Goal: Task Accomplishment & Management: Complete application form

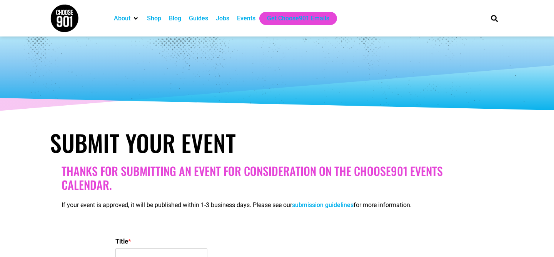
select select
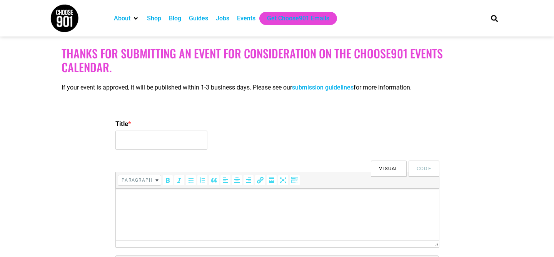
scroll to position [163, 0]
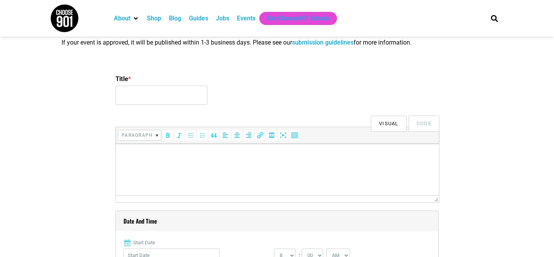
click at [140, 83] on label "Title *" at bounding box center [276, 79] width 323 height 14
click at [140, 86] on input "Title *" at bounding box center [161, 95] width 92 height 19
type input "[DEMOGRAPHIC_DATA] on a Mission"
click at [176, 165] on html at bounding box center [277, 155] width 323 height 22
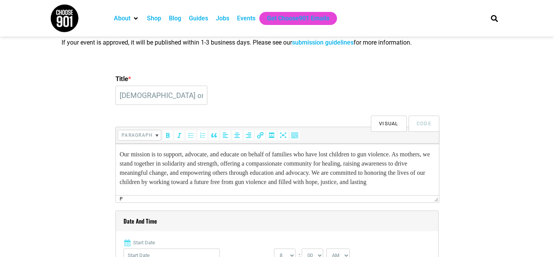
scroll to position [7, 0]
click at [178, 187] on p "Our mission is to support, advocate, and educate on behalf of families who have…" at bounding box center [277, 168] width 315 height 37
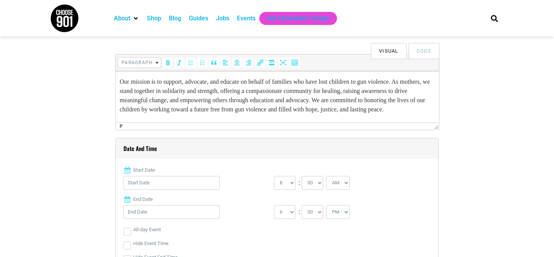
scroll to position [246, 0]
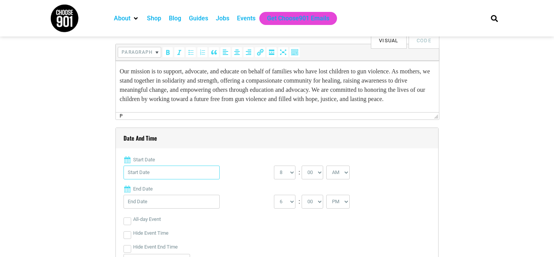
click at [184, 176] on input "Start Date" at bounding box center [171, 173] width 96 height 14
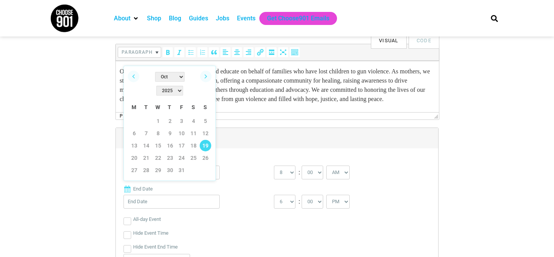
click at [207, 140] on link "19" at bounding box center [206, 146] width 12 height 12
type input "[DATE]"
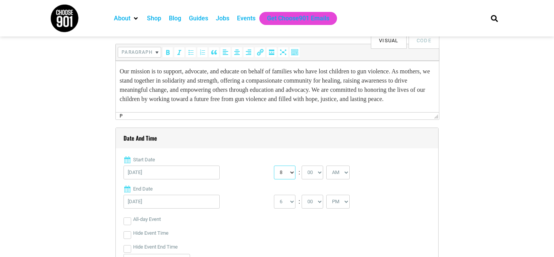
click at [281, 173] on select "0 1 2 3 4 5 6 7 8 9 10 11 12" at bounding box center [285, 173] width 22 height 14
select select "2"
click at [274, 166] on select "0 1 2 3 4 5 6 7 8 9 10 11 12" at bounding box center [285, 173] width 22 height 14
click at [306, 178] on select "00 05 10 15 20 25 30 35 40 45 50 55" at bounding box center [312, 173] width 22 height 14
click at [335, 175] on select "AM PM" at bounding box center [337, 173] width 23 height 14
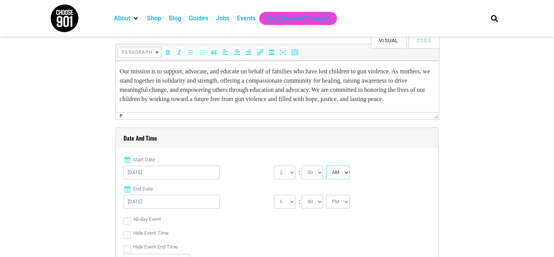
select select "PM"
click at [327, 166] on select "AM PM" at bounding box center [337, 173] width 23 height 14
click at [286, 205] on select "1 2 3 4 5 6 7 8 9 10 11 12" at bounding box center [285, 202] width 22 height 14
select select "4"
click at [274, 195] on select "1 2 3 4 5 6 7 8 9 10 11 12" at bounding box center [285, 202] width 22 height 14
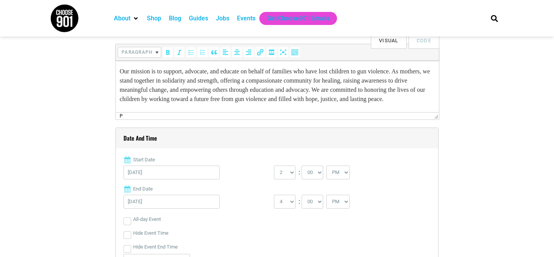
click at [252, 213] on div "All-day Event" at bounding box center [276, 220] width 307 height 14
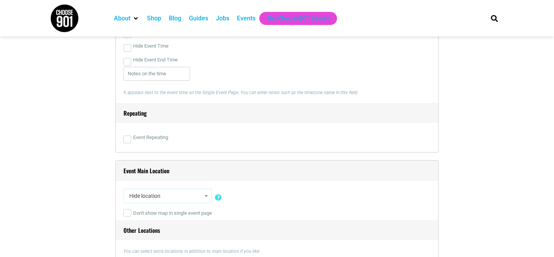
scroll to position [471, 0]
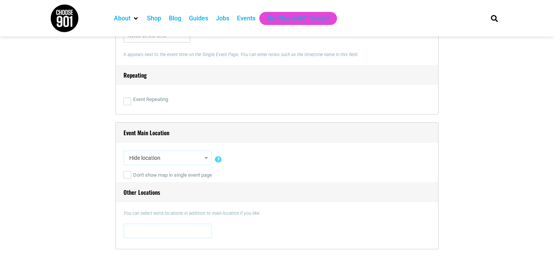
select select "5333"
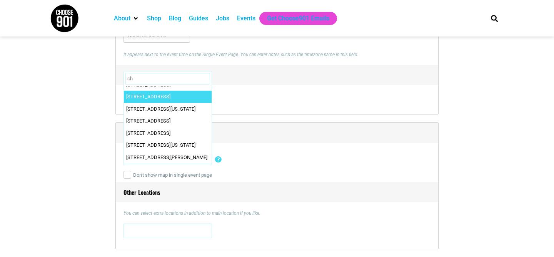
scroll to position [0, 0]
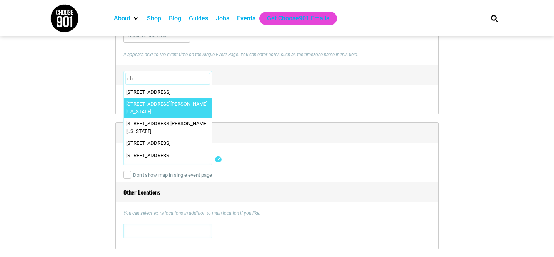
type input "c"
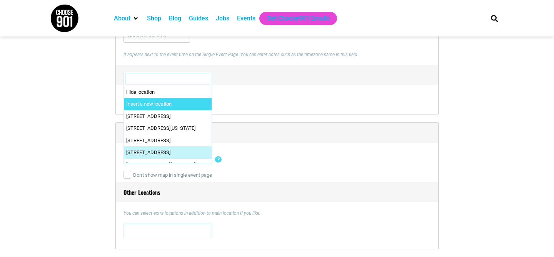
select select "0"
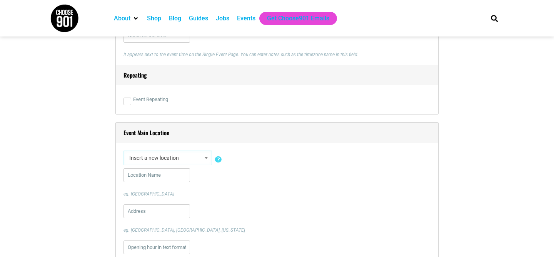
click at [134, 183] on div "eg. [GEOGRAPHIC_DATA]" at bounding box center [276, 182] width 307 height 29
click at [137, 177] on input "text" at bounding box center [156, 175] width 67 height 14
type input "[PERSON_NAME]"
click at [142, 179] on input "[PERSON_NAME]" at bounding box center [156, 175] width 67 height 14
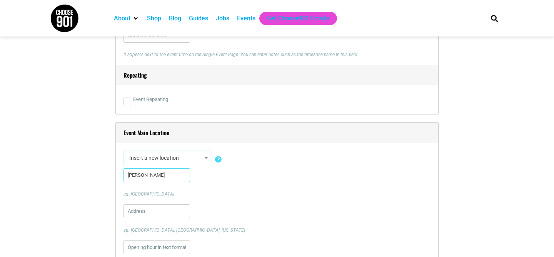
click at [142, 179] on input "[PERSON_NAME]" at bounding box center [156, 175] width 67 height 14
paste input "[PERSON_NAME][GEOGRAPHIC_DATA]"
type input "[PERSON_NAME][GEOGRAPHIC_DATA]"
click at [144, 211] on input "text" at bounding box center [156, 212] width 67 height 14
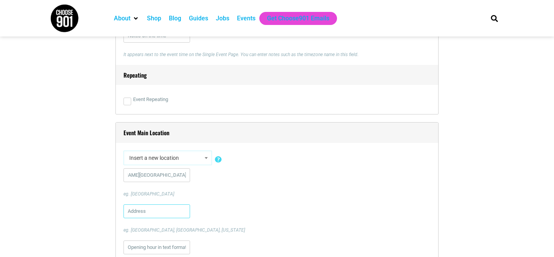
scroll to position [0, 0]
paste input "[STREET_ADDRESS][PERSON_NAME]"
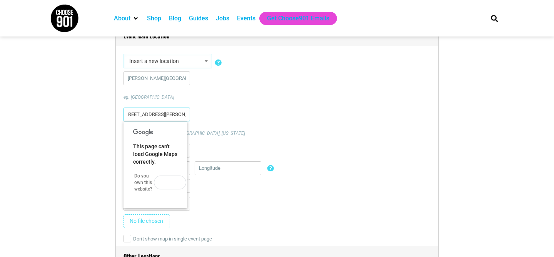
scroll to position [569, 0]
click at [261, 115] on div "[STREET_ADDRESS][PERSON_NAME] eg. [GEOGRAPHIC_DATA], [GEOGRAPHIC_DATA], [US_STA…" at bounding box center [276, 121] width 307 height 29
click at [156, 115] on input "[STREET_ADDRESS][PERSON_NAME]" at bounding box center [156, 114] width 67 height 14
click at [161, 111] on input "[STREET_ADDRESS][PERSON_NAME]" at bounding box center [156, 114] width 67 height 14
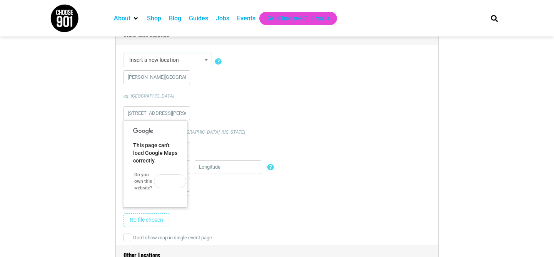
click at [213, 111] on div "[STREET_ADDRESS][PERSON_NAME] eg. [GEOGRAPHIC_DATA], [GEOGRAPHIC_DATA], [US_STA…" at bounding box center [276, 121] width 307 height 29
click at [221, 140] on div "[PERSON_NAME][GEOGRAPHIC_DATA] eg. [GEOGRAPHIC_DATA] [STREET_ADDRESS][PERSON_NA…" at bounding box center [276, 150] width 307 height 161
click at [152, 169] on div "This page can't load Google Maps correctly. Do you own this website? OK" at bounding box center [155, 164] width 64 height 87
click at [152, 152] on span "This page can't load Google Maps correctly." at bounding box center [155, 153] width 44 height 22
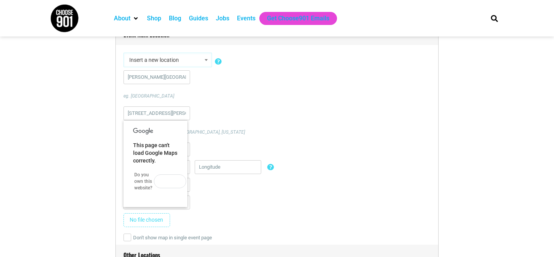
click at [144, 187] on link "Do you own this website?" at bounding box center [143, 181] width 18 height 18
click at [185, 122] on div "This page can't load Google Maps correctly. Do you own this website? OK" at bounding box center [155, 164] width 64 height 87
click at [178, 117] on input "[STREET_ADDRESS][PERSON_NAME]" at bounding box center [156, 114] width 67 height 14
click at [158, 113] on input "[STREET_ADDRESS][PERSON_NAME]" at bounding box center [156, 114] width 67 height 14
click at [171, 114] on input "[STREET_ADDRESS][PERSON_NAME]" at bounding box center [156, 114] width 67 height 14
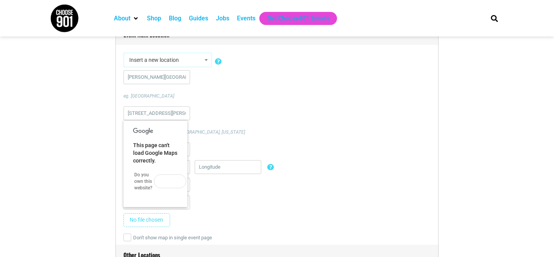
click at [246, 116] on div "[STREET_ADDRESS][PERSON_NAME] eg. [GEOGRAPHIC_DATA], [GEOGRAPHIC_DATA], [US_STA…" at bounding box center [276, 121] width 307 height 29
click at [209, 90] on div "[PERSON_NAME][GEOGRAPHIC_DATA] eg. [GEOGRAPHIC_DATA]" at bounding box center [276, 84] width 307 height 29
click at [214, 172] on input "text" at bounding box center [228, 167] width 67 height 14
click at [188, 225] on div "Remove image" at bounding box center [276, 222] width 307 height 18
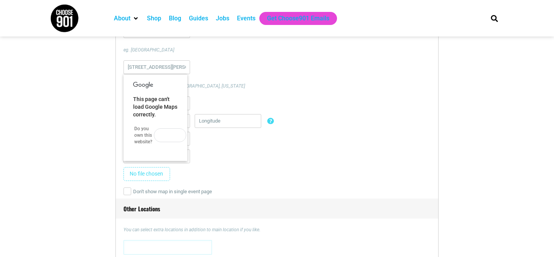
scroll to position [634, 0]
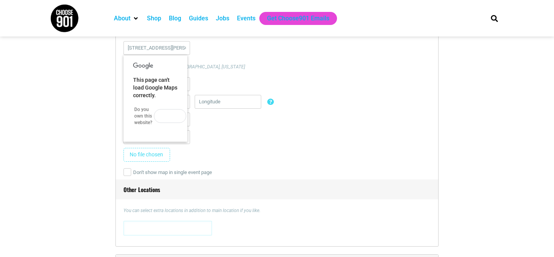
click at [215, 77] on div at bounding box center [276, 86] width 307 height 18
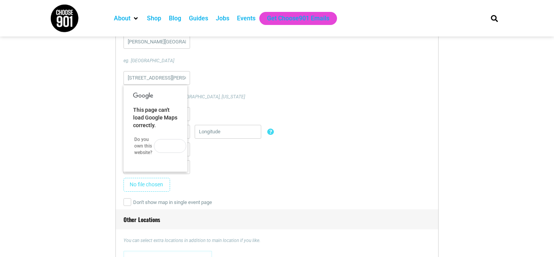
scroll to position [589, 0]
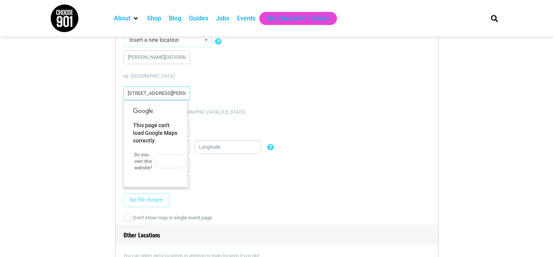
click at [180, 98] on input "[STREET_ADDRESS][PERSON_NAME]" at bounding box center [156, 94] width 67 height 14
click at [177, 94] on input "[STREET_ADDRESS][PERSON_NAME][PERSON_NAME]" at bounding box center [156, 94] width 67 height 14
drag, startPoint x: 176, startPoint y: 93, endPoint x: 205, endPoint y: 93, distance: 29.2
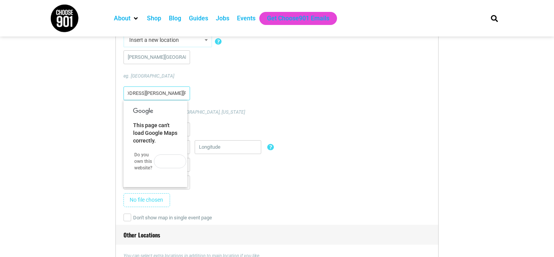
click at [205, 93] on div "[STREET_ADDRESS][PERSON_NAME][PERSON_NAME]. [GEOGRAPHIC_DATA], [GEOGRAPHIC_DATA…" at bounding box center [276, 101] width 307 height 29
click at [184, 92] on input "[STREET_ADDRESS][PERSON_NAME][PERSON_NAME]" at bounding box center [156, 94] width 67 height 14
type input "[STREET_ADDRESS][PERSON_NAME][PERSON_NAME]"
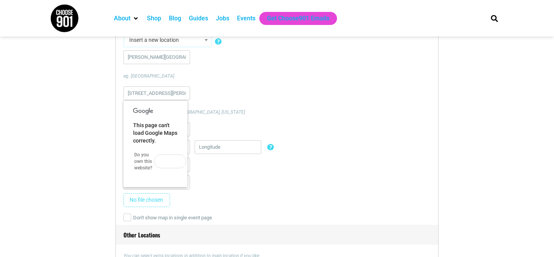
click at [260, 168] on div at bounding box center [276, 167] width 307 height 18
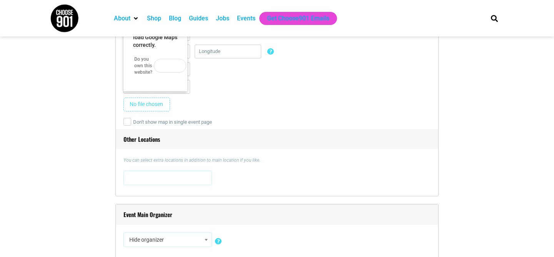
scroll to position [696, 0]
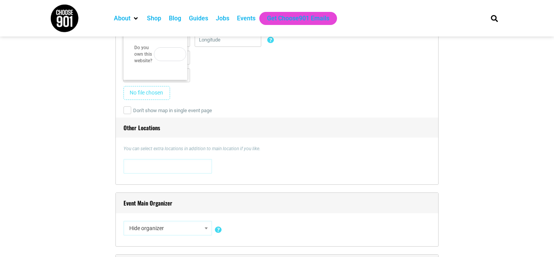
click at [158, 161] on span at bounding box center [167, 166] width 83 height 12
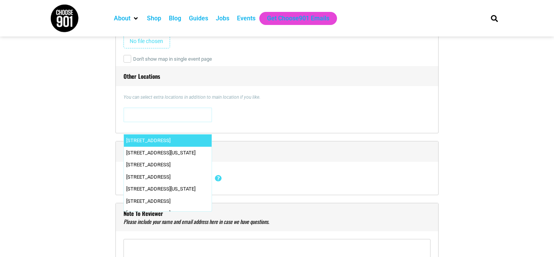
scroll to position [786, 0]
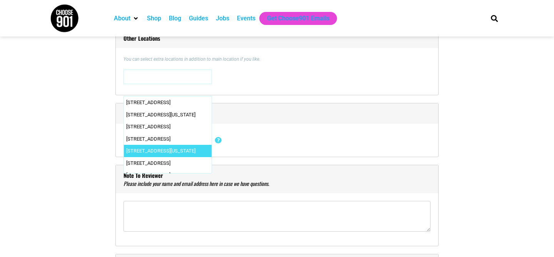
click at [282, 149] on div "Event Main Organizer Hide organizer Insert a new organizer #UpTheVote901 17 [GE…" at bounding box center [276, 130] width 323 height 54
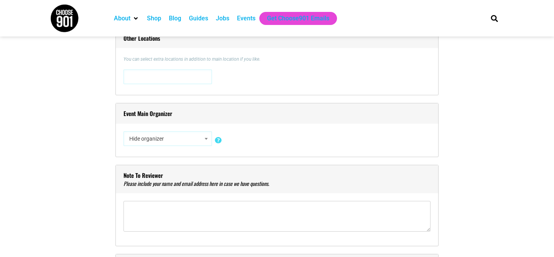
click at [169, 138] on span "Hide organizer" at bounding box center [167, 139] width 83 height 14
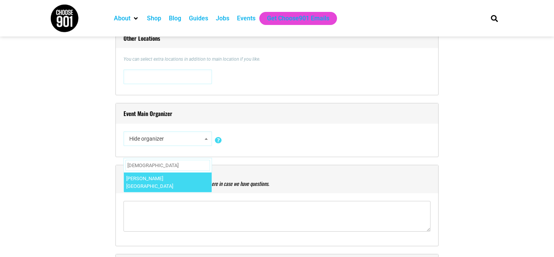
type input "[PERSON_NAME]"
select select "5205"
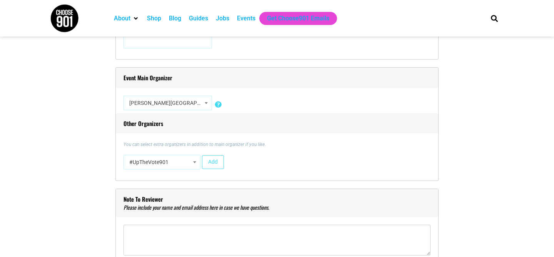
scroll to position [826, 0]
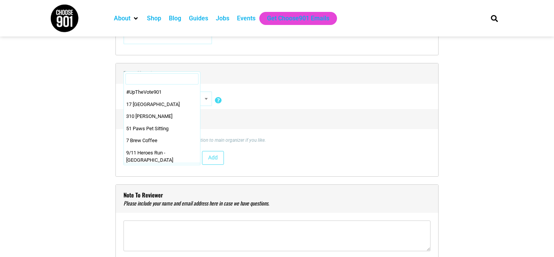
select select "2252"
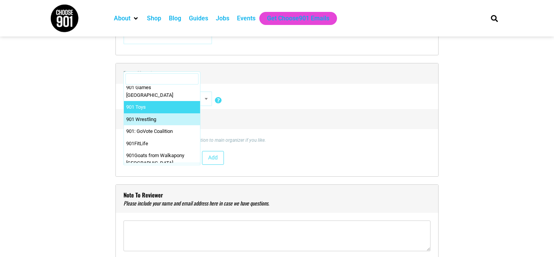
drag, startPoint x: 174, startPoint y: 160, endPoint x: 174, endPoint y: 66, distance: 93.8
click at [174, 66] on div "Event Main Organizer Hide organizer Insert a new organizer #UpTheVote901 17 [GE…" at bounding box center [276, 120] width 323 height 114
click at [272, 107] on div "Hide organizer Insert a new organizer #UpTheVote901 17 [GEOGRAPHIC_DATA] 310 [P…" at bounding box center [276, 101] width 307 height 18
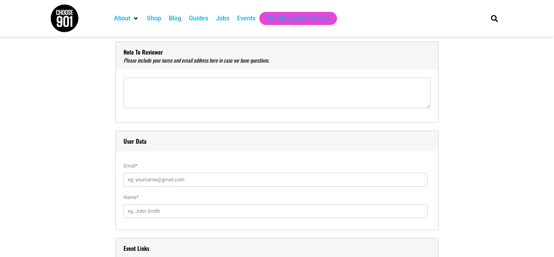
scroll to position [976, 0]
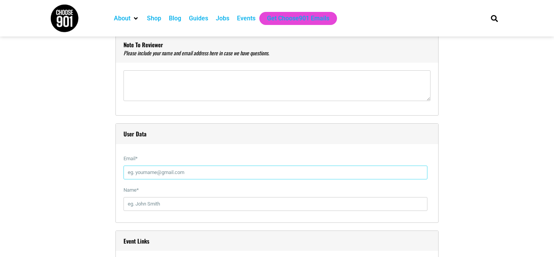
click at [182, 168] on input "Email *" at bounding box center [275, 173] width 304 height 14
type input "[PERSON_NAME]"
click at [135, 174] on input "[PERSON_NAME]" at bounding box center [275, 173] width 304 height 14
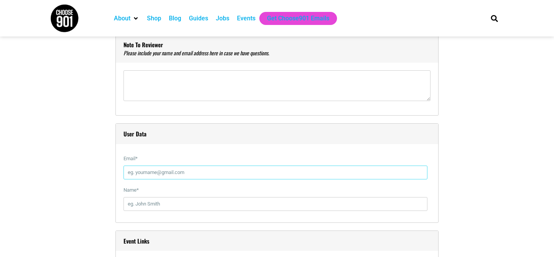
paste input "[EMAIL_ADDRESS][DOMAIN_NAME]"
type input "[EMAIL_ADDRESS][DOMAIN_NAME]"
click at [150, 207] on input "Name *" at bounding box center [275, 204] width 304 height 14
type input "[PERSON_NAME]"
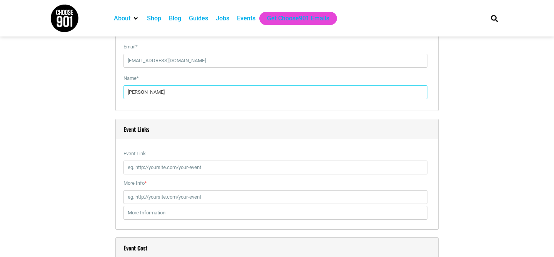
scroll to position [1094, 0]
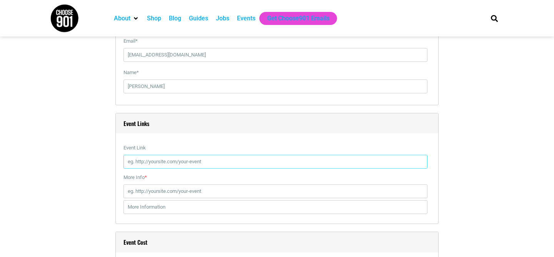
click at [185, 165] on input "Event Link" at bounding box center [275, 162] width 304 height 14
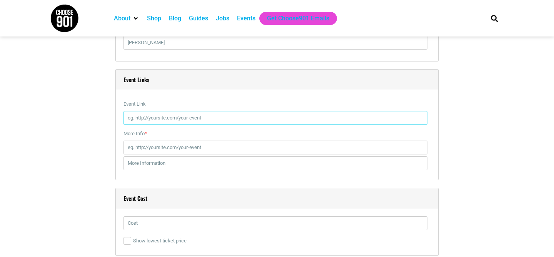
scroll to position [1172, 0]
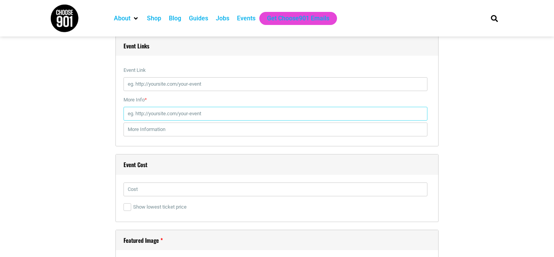
click at [169, 113] on input "More Info *" at bounding box center [275, 114] width 304 height 14
click at [161, 113] on input "More Info *" at bounding box center [275, 114] width 304 height 14
paste input "[URL][DOMAIN_NAME]"
type input "[URL][DOMAIN_NAME]"
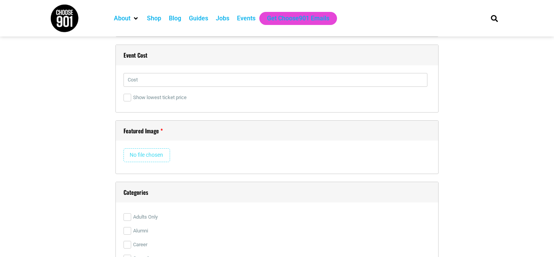
scroll to position [1276, 0]
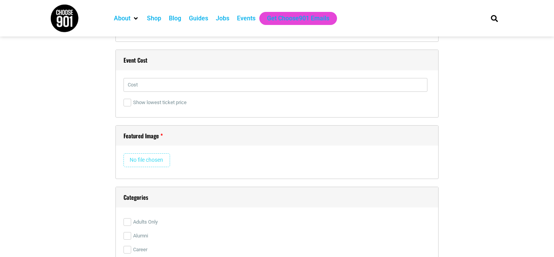
click at [145, 158] on input "file" at bounding box center [146, 160] width 47 height 14
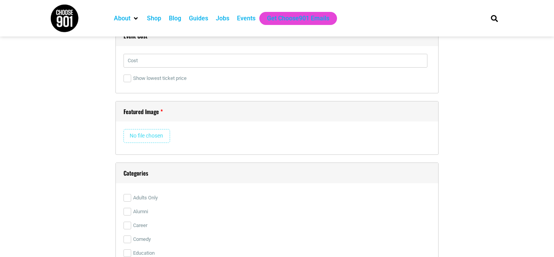
scroll to position [1301, 0]
click at [153, 140] on input "file" at bounding box center [146, 135] width 47 height 14
type input "C:\fakepath\IMG_3438.jpg"
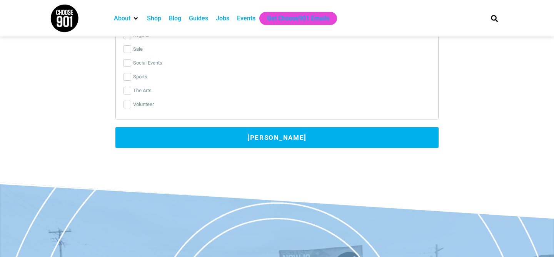
scroll to position [2152, 0]
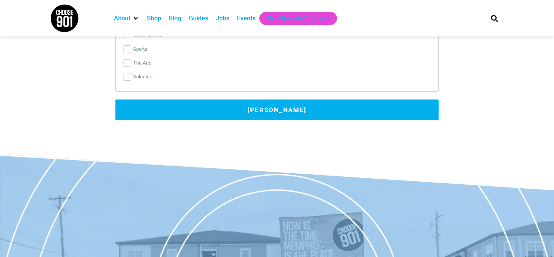
click at [283, 102] on button "[PERSON_NAME]" at bounding box center [276, 110] width 323 height 21
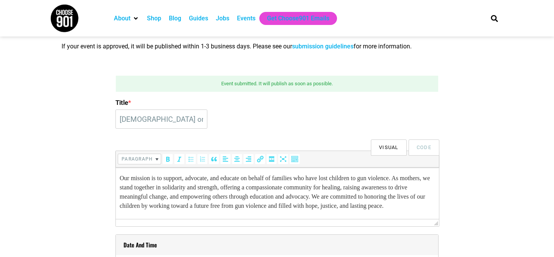
scroll to position [147, 0]
